Goal: Information Seeking & Learning: Find specific fact

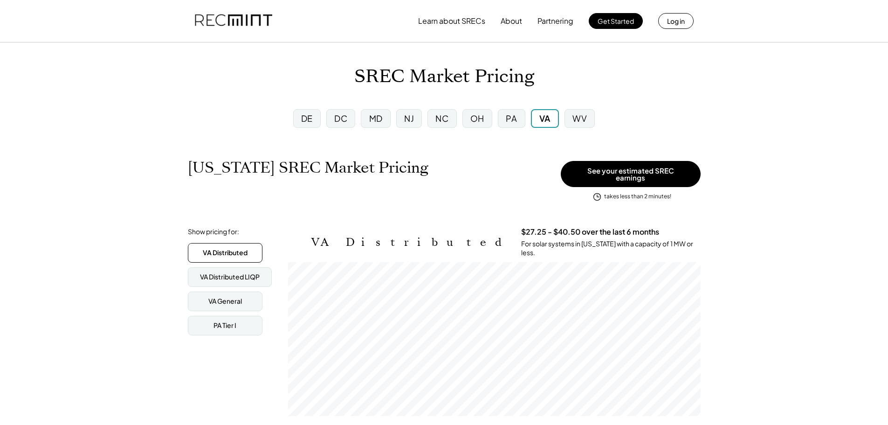
scroll to position [154, 412]
click at [545, 114] on div "VA" at bounding box center [544, 118] width 11 height 12
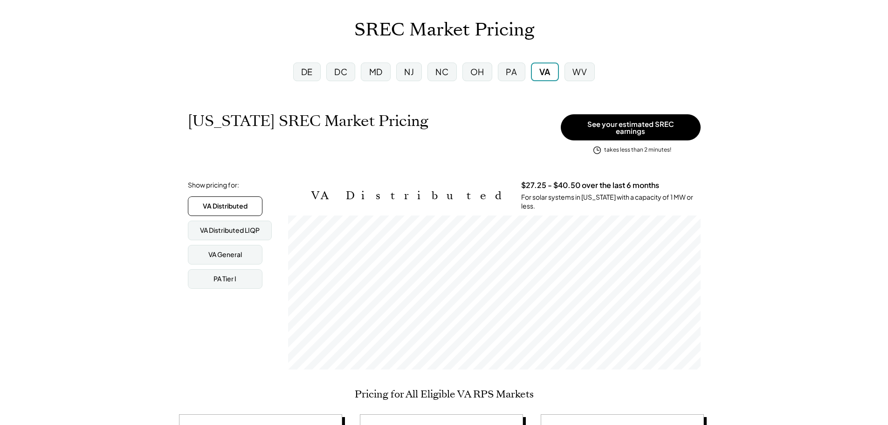
scroll to position [0, 0]
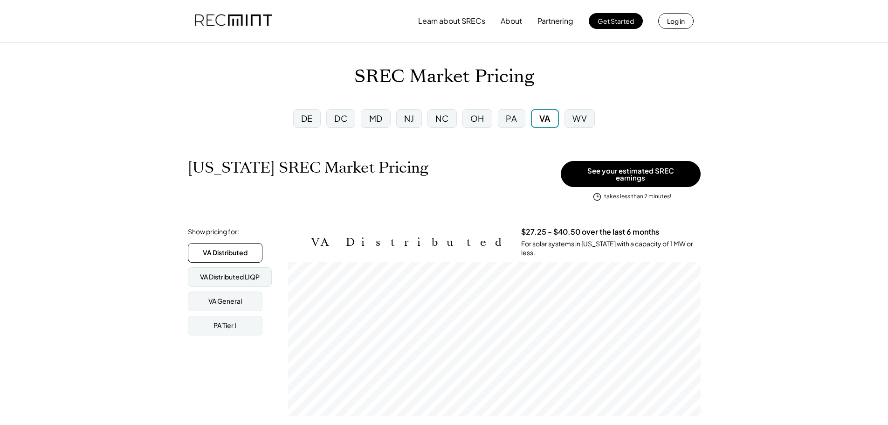
click at [513, 119] on div "PA" at bounding box center [511, 118] width 11 height 12
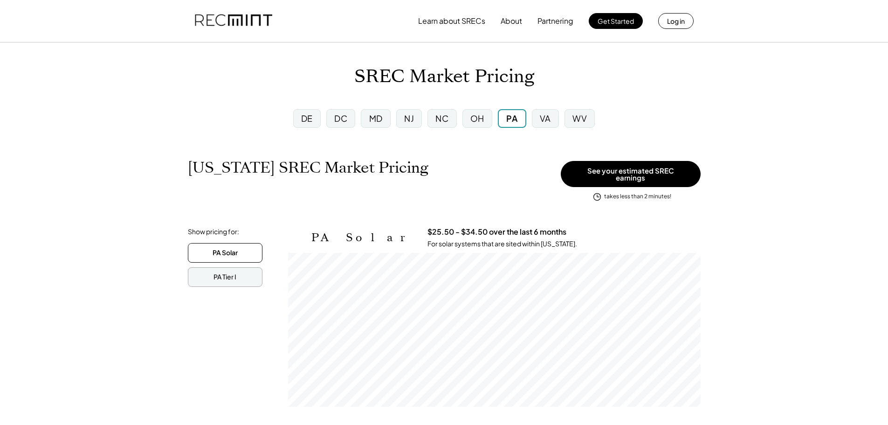
click at [235, 278] on div "PA Tier I" at bounding box center [225, 277] width 75 height 20
click at [377, 118] on div "MD" at bounding box center [376, 118] width 14 height 12
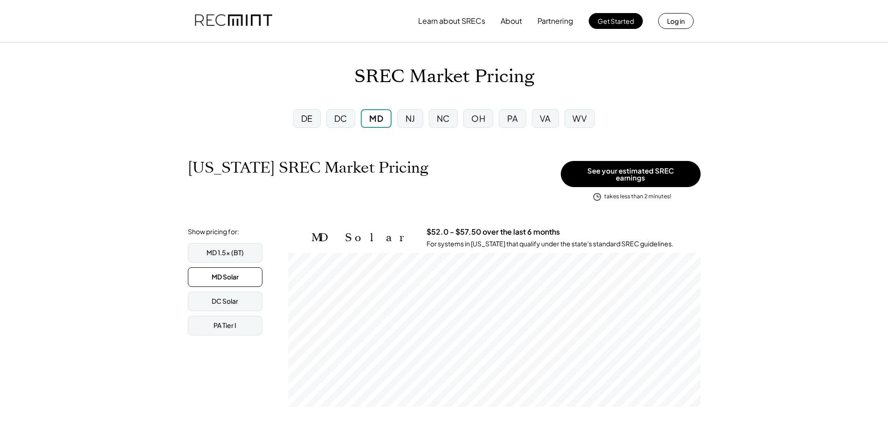
click at [557, 118] on div "VA" at bounding box center [545, 118] width 27 height 19
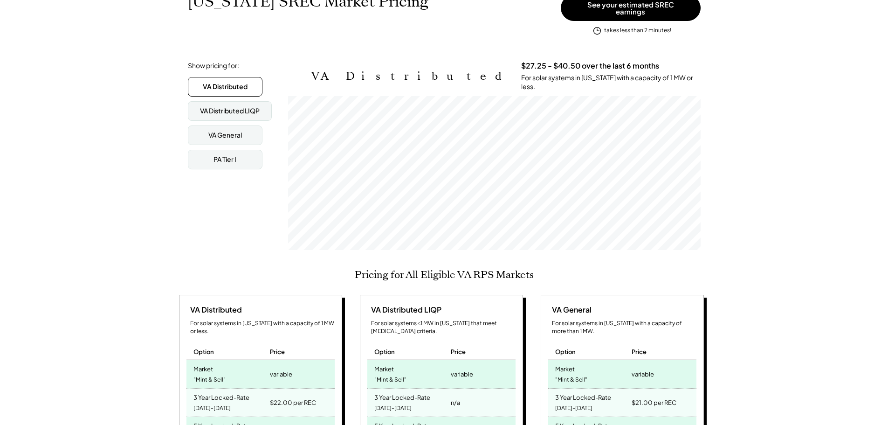
scroll to position [93, 0]
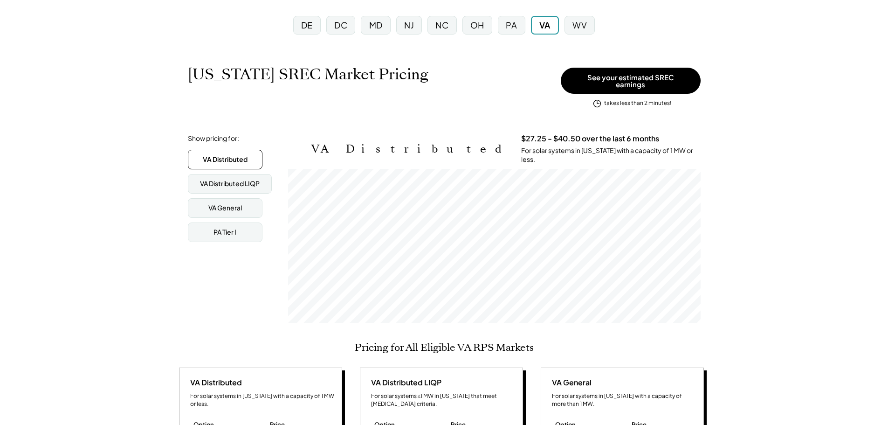
click at [372, 20] on div "MD" at bounding box center [376, 25] width 14 height 12
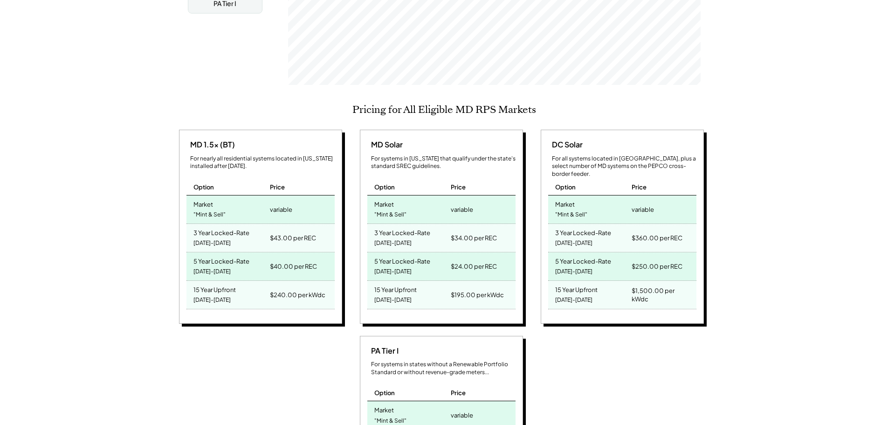
scroll to position [326, 0]
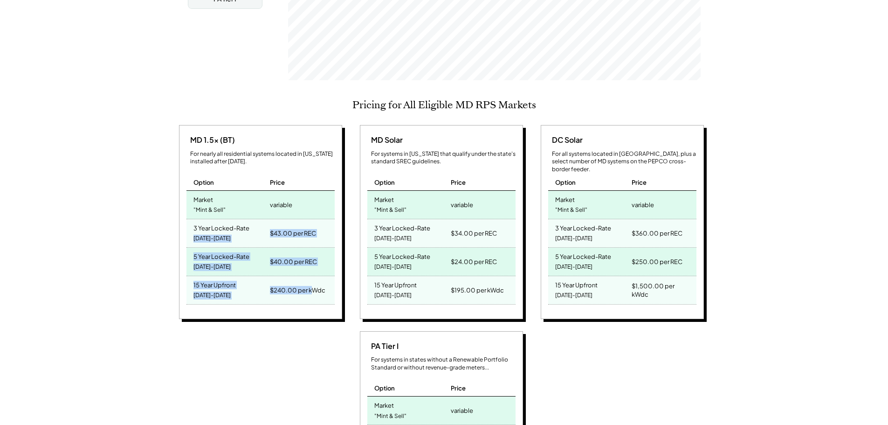
drag, startPoint x: 260, startPoint y: 223, endPoint x: 311, endPoint y: 295, distance: 87.8
click at [311, 295] on div "MD 1.5x (BT) For nearly all residential systems located in [US_STATE] installed…" at bounding box center [260, 222] width 163 height 194
click at [331, 289] on div "$240.00 per kWdc" at bounding box center [301, 290] width 67 height 28
